Goal: Task Accomplishment & Management: Use online tool/utility

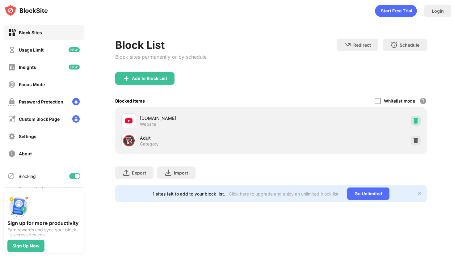
click at [416, 123] on img at bounding box center [415, 121] width 6 height 6
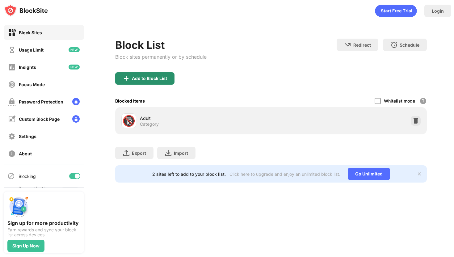
click at [169, 77] on div "Add to Block List" at bounding box center [144, 78] width 59 height 12
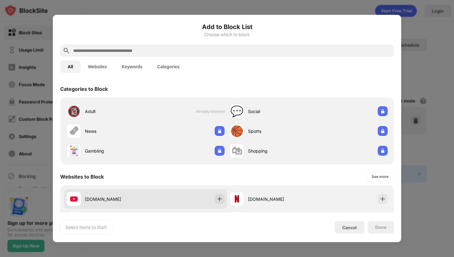
click at [120, 199] on div "[DOMAIN_NAME]" at bounding box center [115, 199] width 60 height 6
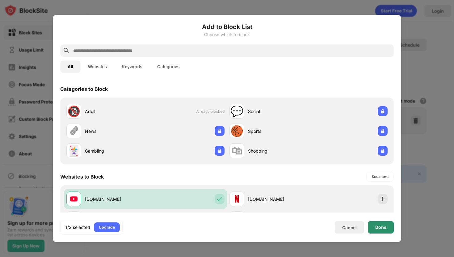
click at [384, 225] on div "Done" at bounding box center [380, 227] width 11 height 5
